Goal: Information Seeking & Learning: Learn about a topic

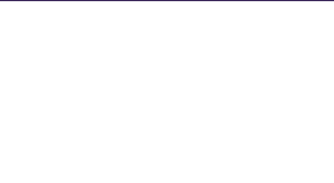
select select "Database Subject Filter"
select select "Database Types Filter"
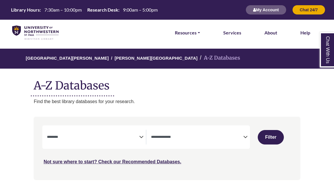
select select "Database Subject Filter"
select select "Database Types Filter"
select select "Database Subject Filter"
select select "Database Types Filter"
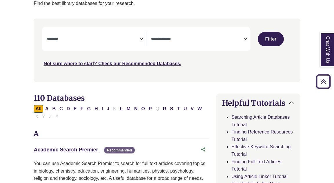
scroll to position [98, 0]
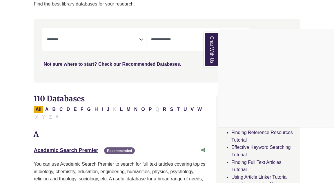
click at [140, 41] on div "Chat With Us" at bounding box center [167, 91] width 334 height 183
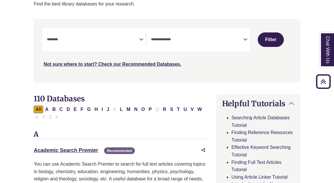
click at [140, 39] on icon "Search filters" at bounding box center [141, 39] width 4 height 9
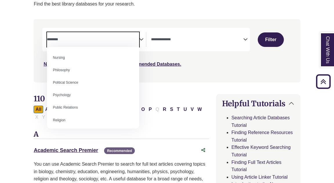
scroll to position [428, 0]
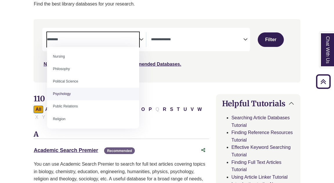
select select "*****"
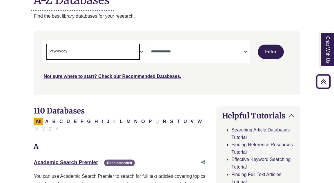
scroll to position [83, 0]
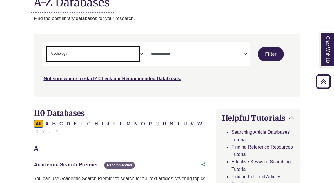
click at [207, 61] on span "Search filters" at bounding box center [197, 54] width 92 height 15
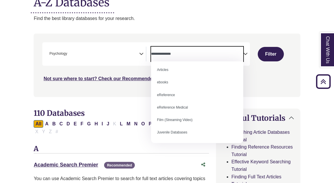
scroll to position [0, 0]
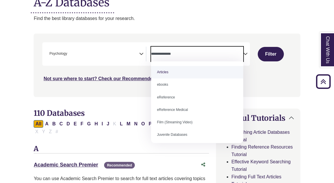
select select "*****"
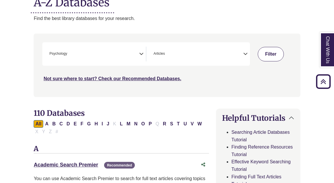
click at [267, 58] on button "Filter" at bounding box center [271, 54] width 26 height 15
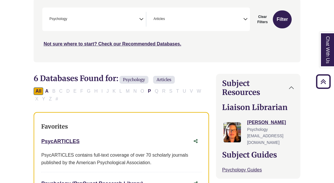
scroll to position [103, 0]
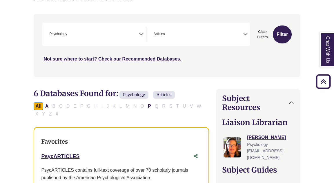
click at [244, 32] on icon "Search filters" at bounding box center [246, 33] width 4 height 9
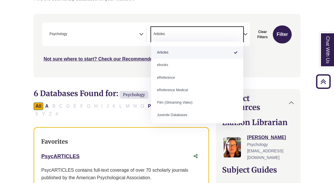
select select "Database Types Filter"
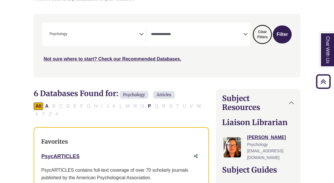
click at [270, 37] on button "Clear Filters" at bounding box center [263, 35] width 18 height 18
select select "Database Subject Filter"
select select "Database Types Filter"
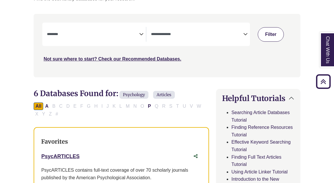
select select "Database Subject Filter"
select select "Database Types Filter"
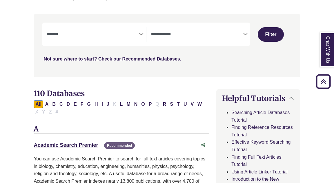
click at [107, 33] on span "Search filters" at bounding box center [93, 33] width 92 height 5
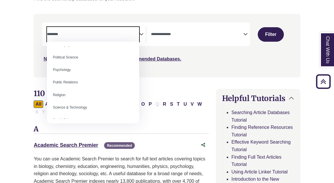
scroll to position [447, 0]
select select "*****"
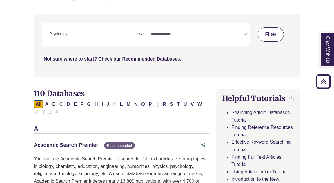
click at [271, 40] on button "Filter" at bounding box center [271, 34] width 26 height 15
select select "Database Types Filter"
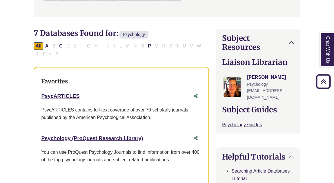
scroll to position [164, 0]
drag, startPoint x: 89, startPoint y: 95, endPoint x: 39, endPoint y: 95, distance: 49.3
click at [39, 95] on div "Favorites PsycARTICLES This link opens in a new window PsycARTICLES contains fu…" at bounding box center [122, 151] width 176 height 168
copy link "PsycARTICLES"
click at [124, 100] on div "PsycARTICLES This link opens in a new window" at bounding box center [115, 96] width 149 height 8
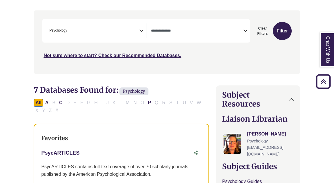
scroll to position [100, 0]
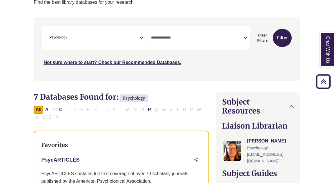
click at [140, 35] on icon "Search filters" at bounding box center [141, 37] width 4 height 9
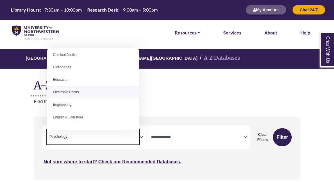
scroll to position [153, 0]
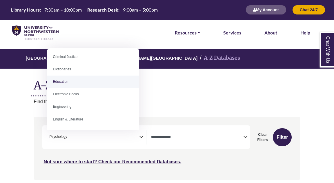
select select "*****"
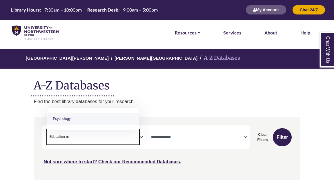
type textarea "*"
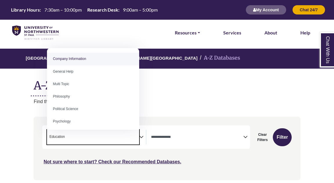
select select "Database Subject Filter"
type textarea "*********"
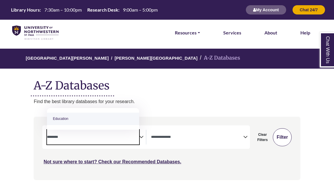
click at [281, 139] on button "Filter" at bounding box center [282, 138] width 19 height 18
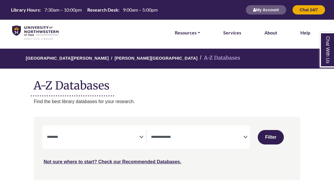
select select "Database Subject Filter"
select select "Database Types Filter"
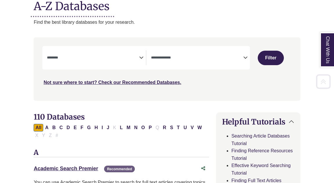
scroll to position [80, 0]
click at [135, 57] on textarea "Search" at bounding box center [93, 58] width 92 height 5
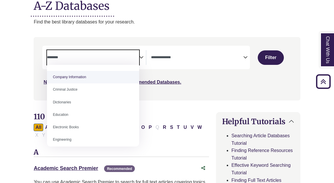
scroll to position [126, 0]
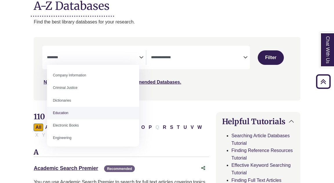
select select "*****"
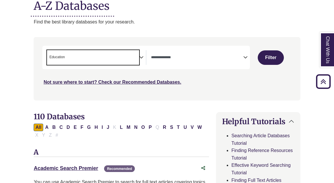
click at [271, 54] on button "Filter" at bounding box center [271, 58] width 26 height 15
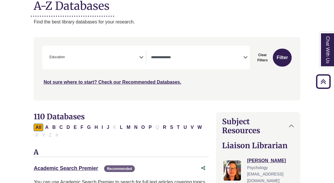
select select "Database Types Filter"
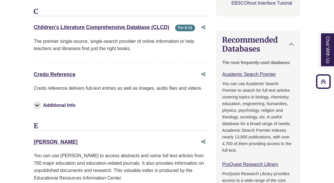
scroll to position [198, 0]
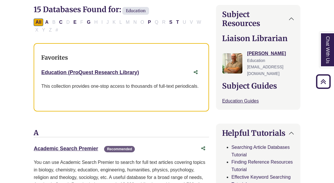
select select "Database Subject Filter"
select select "Database Types Filter"
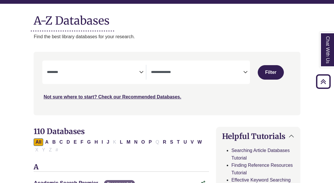
select select "*****"
select select "Database Types Filter"
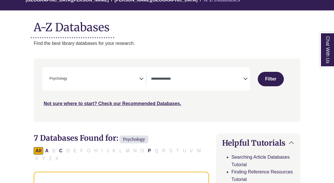
select select "Database Subject Filter"
select select "Database Types Filter"
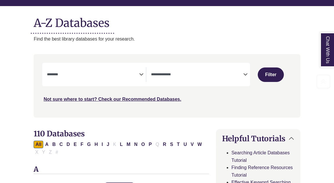
scroll to position [103, 0]
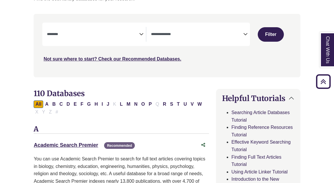
click at [131, 35] on textarea "Search" at bounding box center [93, 35] width 92 height 5
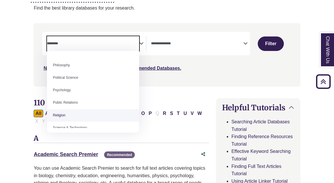
scroll to position [433, 0]
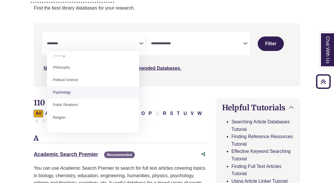
select select "*****"
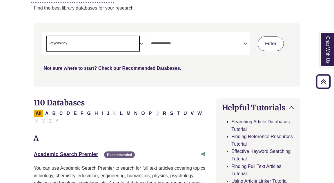
click at [263, 46] on button "Filter" at bounding box center [271, 44] width 26 height 15
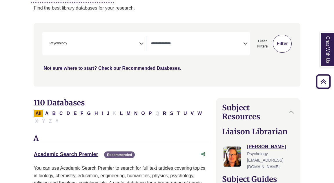
select select "Database Types Filter"
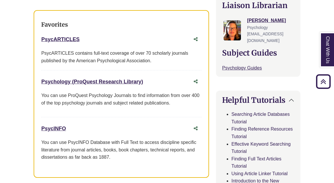
scroll to position [217, 0]
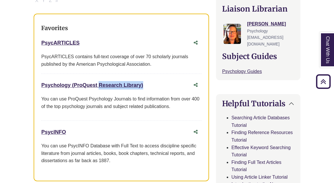
drag, startPoint x: 40, startPoint y: 85, endPoint x: 166, endPoint y: 96, distance: 126.4
click at [166, 96] on div "Favorites PsycARTICLES This link opens in a new window PsycARTICLES contains fu…" at bounding box center [122, 98] width 176 height 168
copy div "Psychology (ProQuest Research Library) This link opens in a new window"
click at [112, 124] on div "Favorites PsycARTICLES This link opens in a new window PsycARTICLES contains fu…" at bounding box center [122, 98] width 176 height 168
drag, startPoint x: 88, startPoint y: 133, endPoint x: 41, endPoint y: 133, distance: 46.7
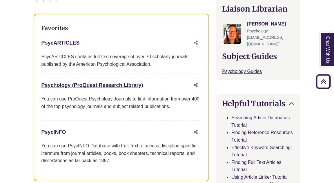
click at [40, 133] on div "Favorites PsycARTICLES This link opens in a new window PsycARTICLES contains fu…" at bounding box center [122, 98] width 176 height 168
copy link "PsycINFO"
click at [98, 132] on div "PsycINFO This link opens in a new window" at bounding box center [115, 132] width 149 height 8
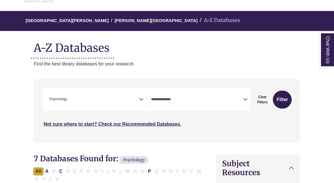
scroll to position [39, 0]
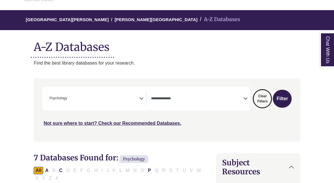
click at [258, 95] on button "Clear Filters" at bounding box center [263, 99] width 18 height 18
select select "Database Subject Filter"
select select "Database Types Filter"
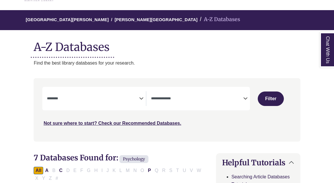
select select "Database Subject Filter"
select select "Database Types Filter"
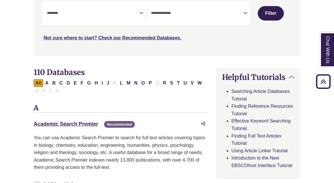
scroll to position [125, 0]
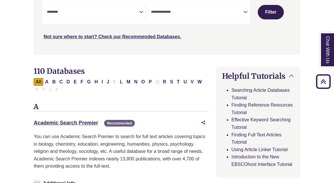
click at [243, 11] on textarea "Search" at bounding box center [197, 12] width 92 height 5
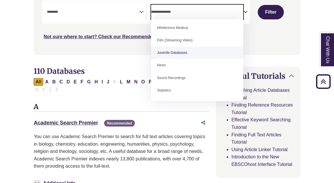
scroll to position [0, 0]
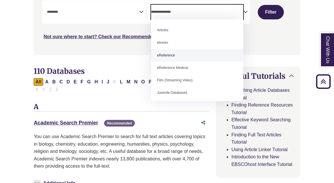
click at [270, 48] on div "Search filters" at bounding box center [167, 23] width 260 height 59
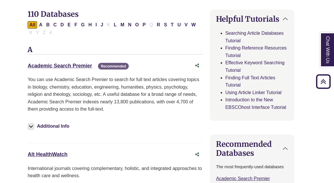
scroll to position [189, 6]
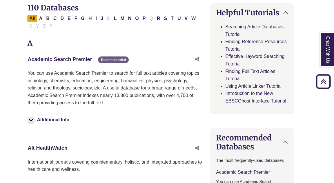
click at [85, 57] on link "Academic Search Premier This link opens in a new window" at bounding box center [60, 60] width 64 height 6
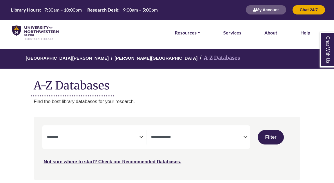
select select "Database Subject Filter"
select select "Database Types Filter"
